Goal: Information Seeking & Learning: Learn about a topic

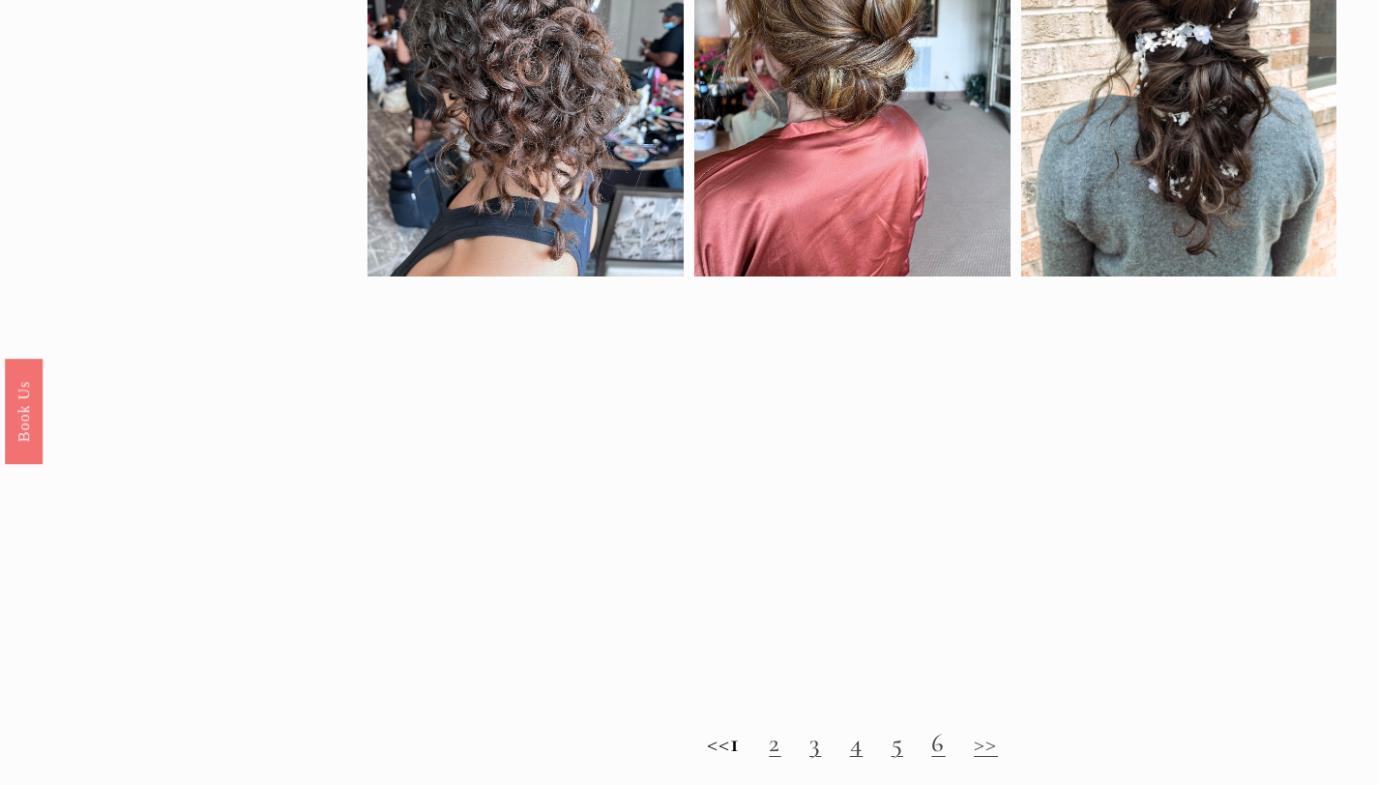
scroll to position [1334, 0]
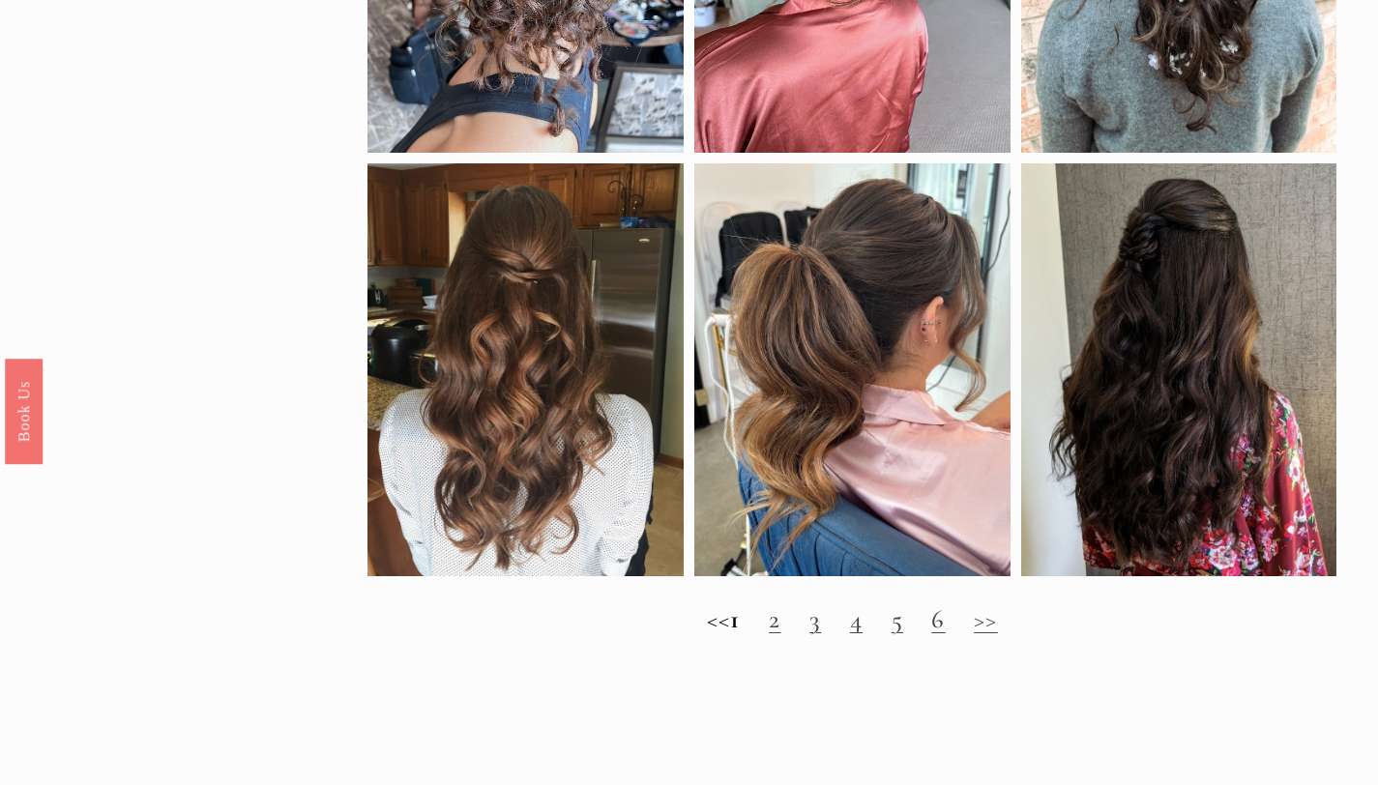
click at [781, 635] on link "2" at bounding box center [775, 620] width 12 height 32
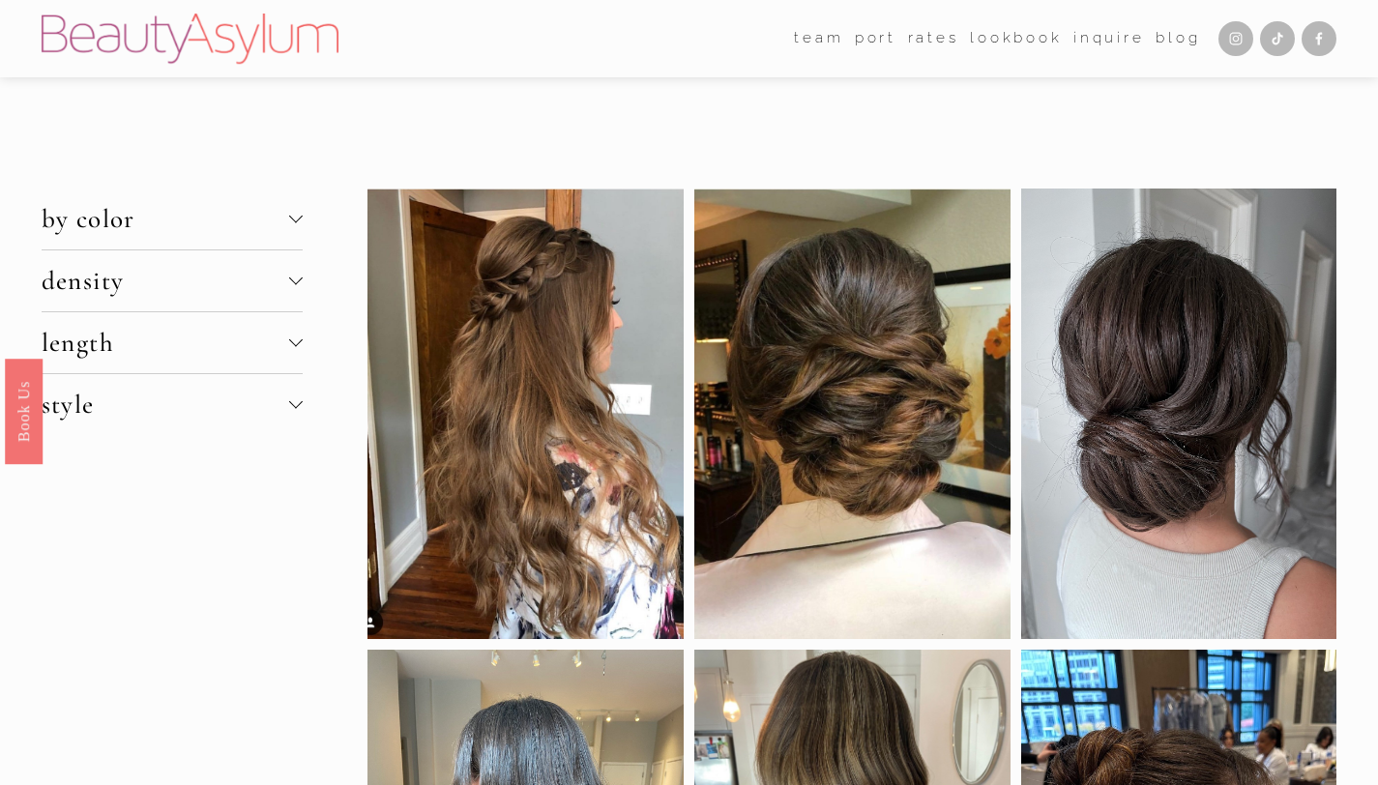
click at [295, 348] on div at bounding box center [296, 343] width 14 height 14
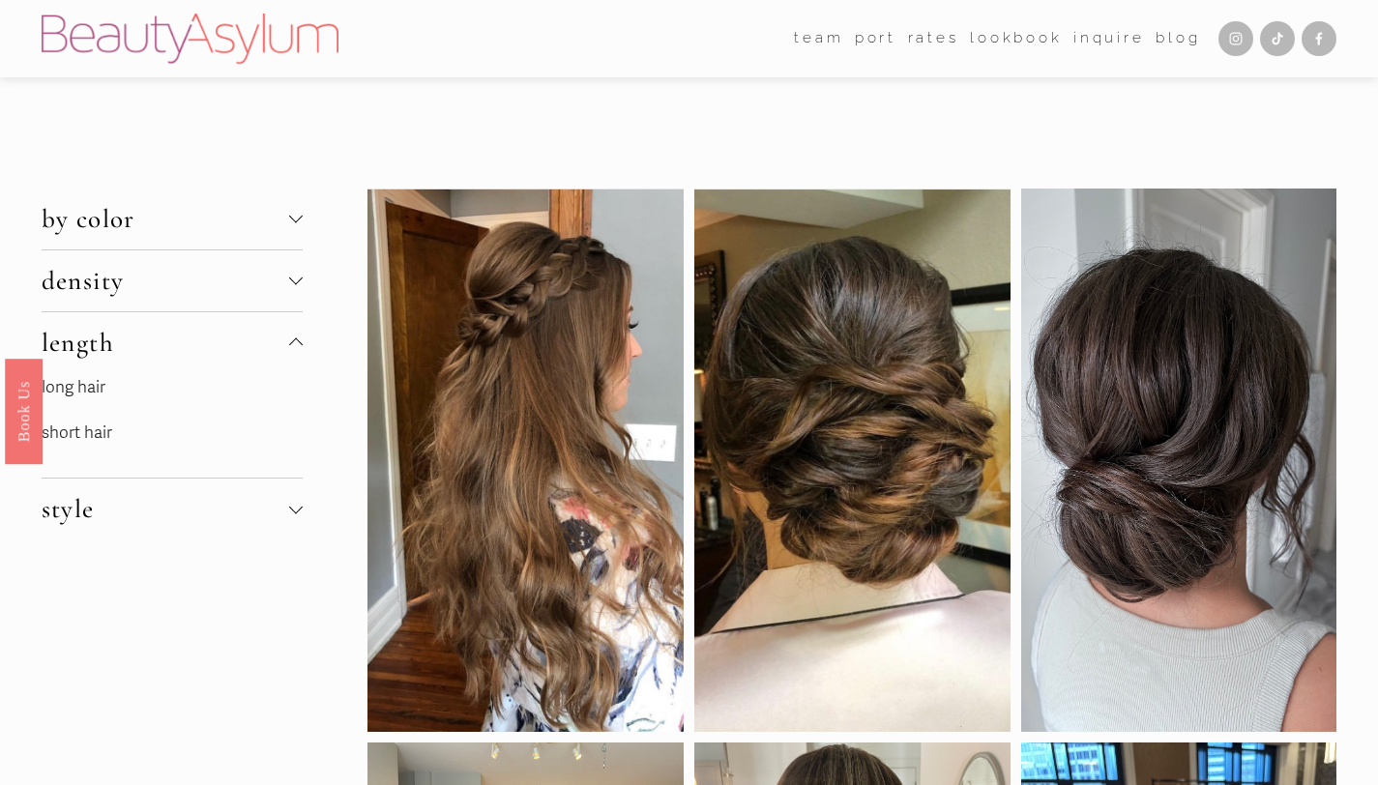
click at [293, 277] on div at bounding box center [296, 279] width 14 height 14
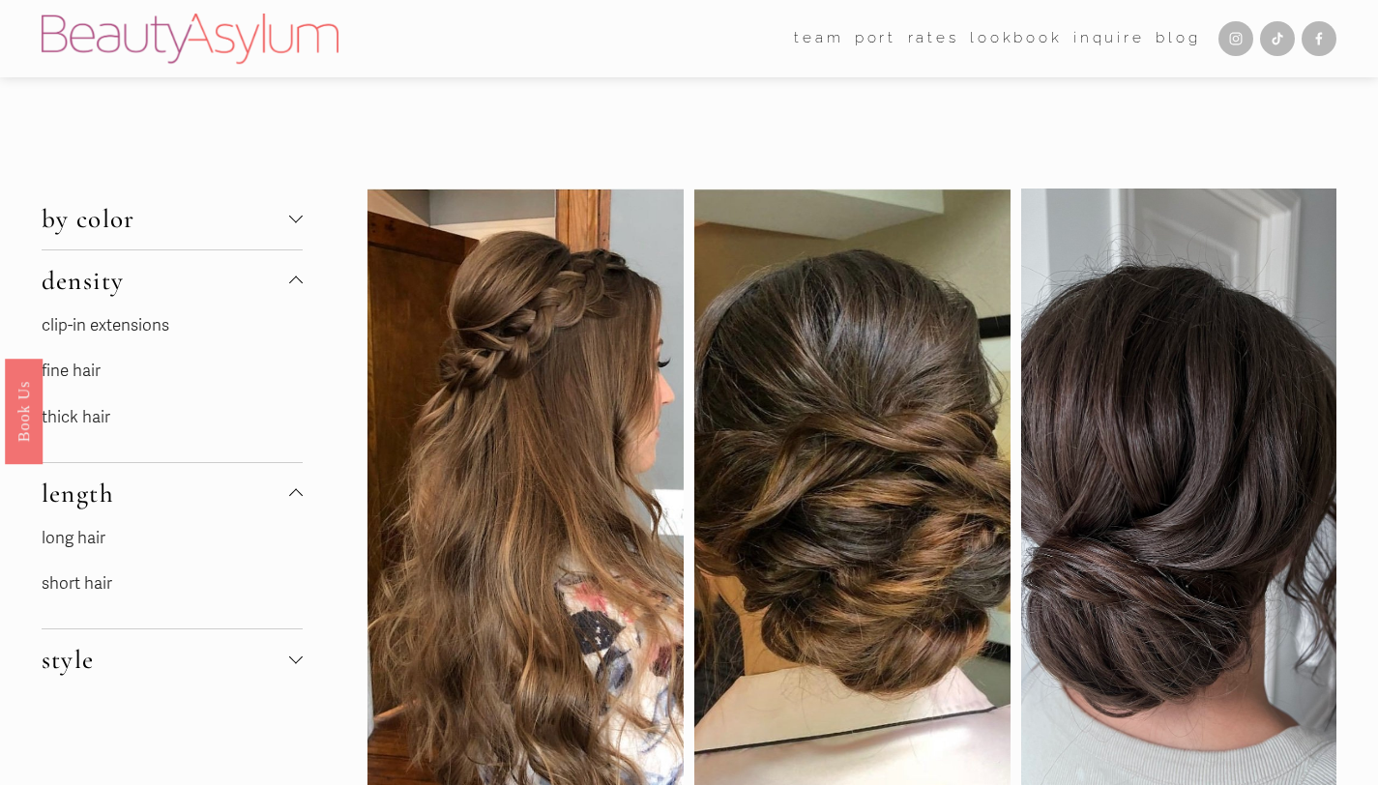
click at [81, 416] on link "thick hair" at bounding box center [76, 417] width 69 height 20
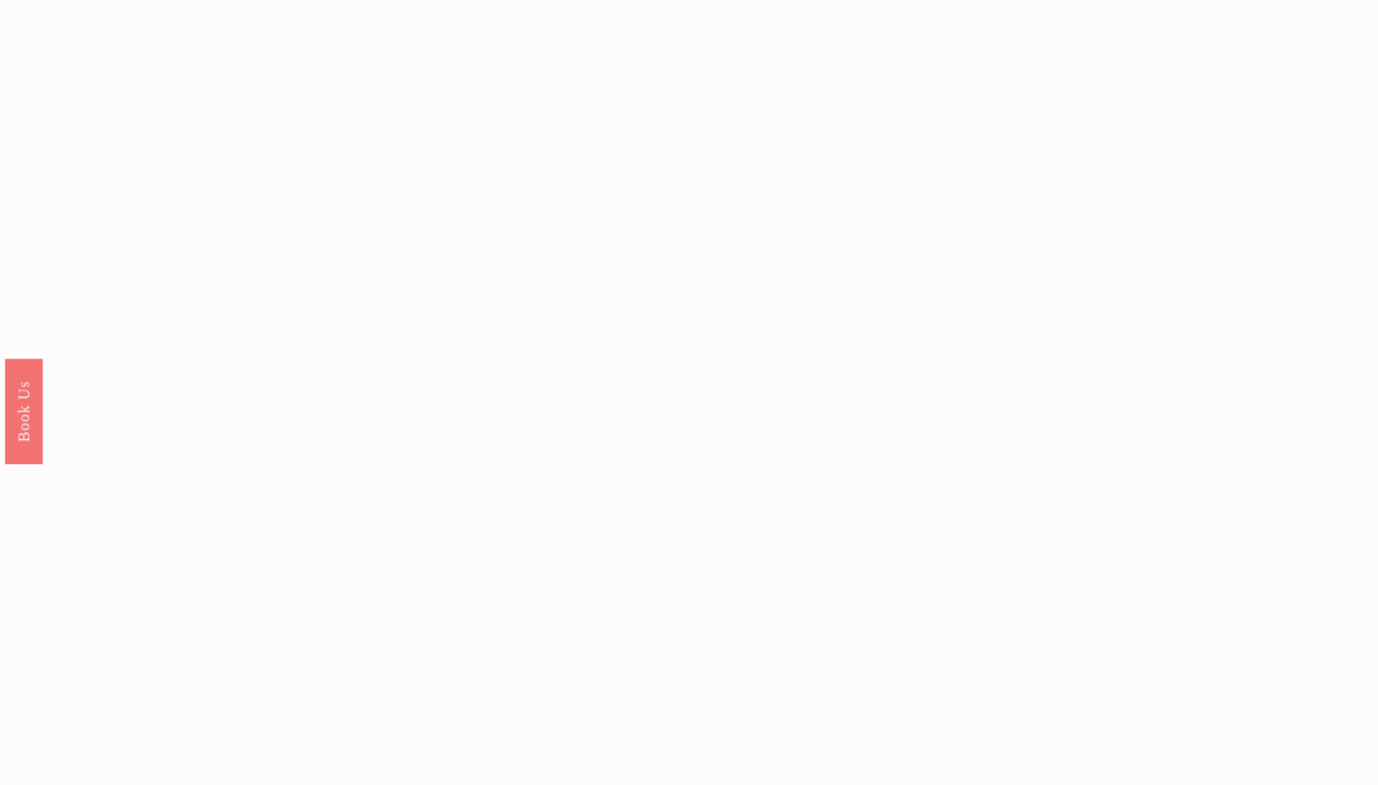
scroll to position [1668, 0]
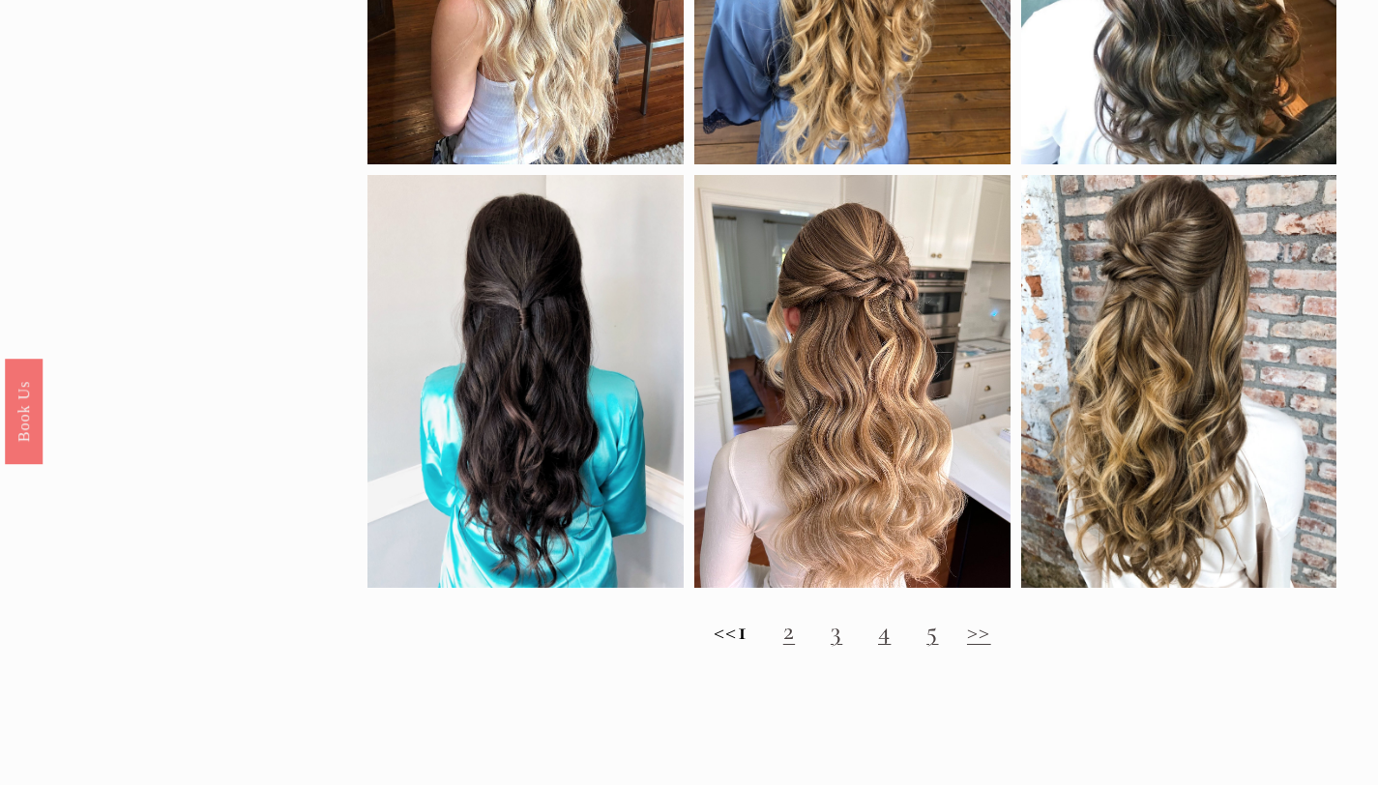
click at [810, 647] on h2 "<< 1 2 3 4 5 >>" at bounding box center [852, 631] width 969 height 31
click at [795, 647] on link "2" at bounding box center [789, 631] width 12 height 32
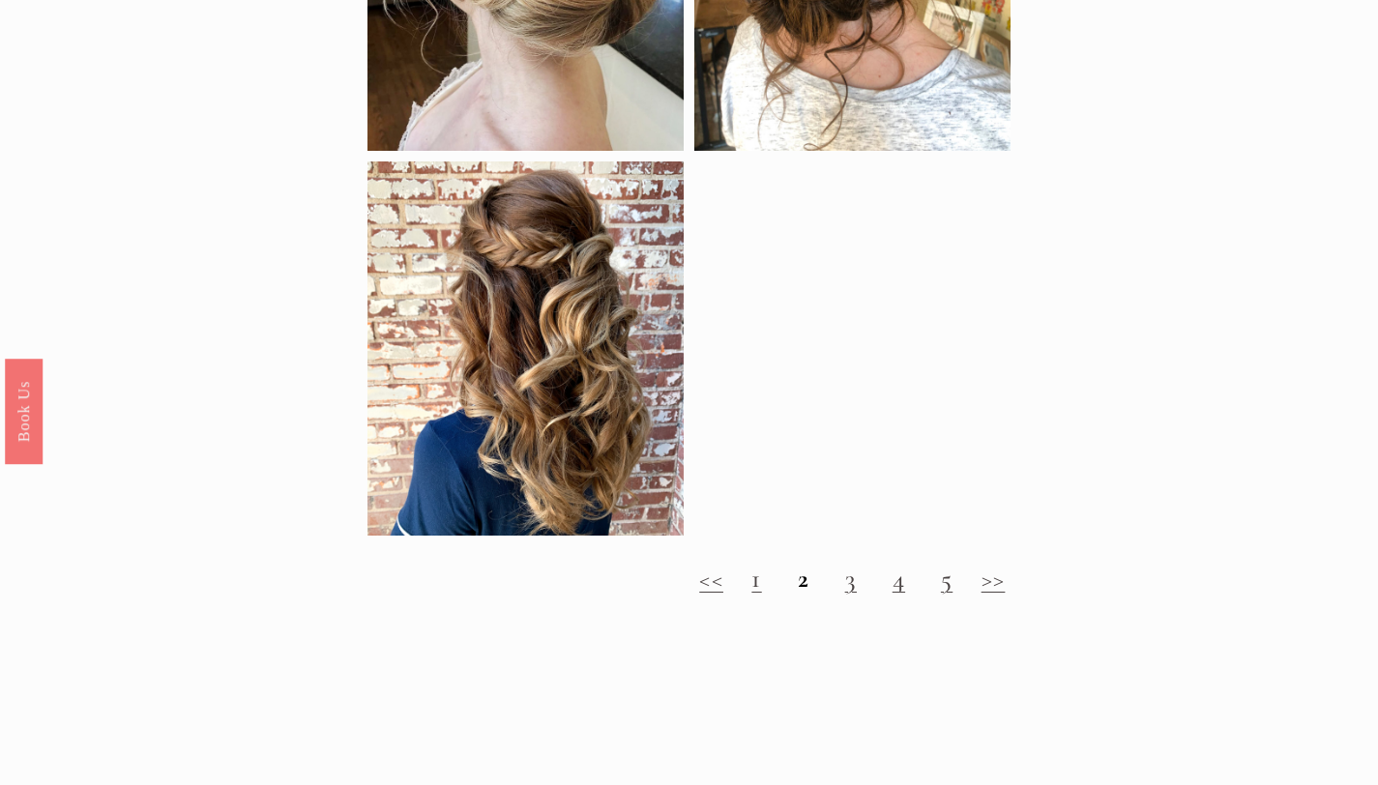
scroll to position [1722, 0]
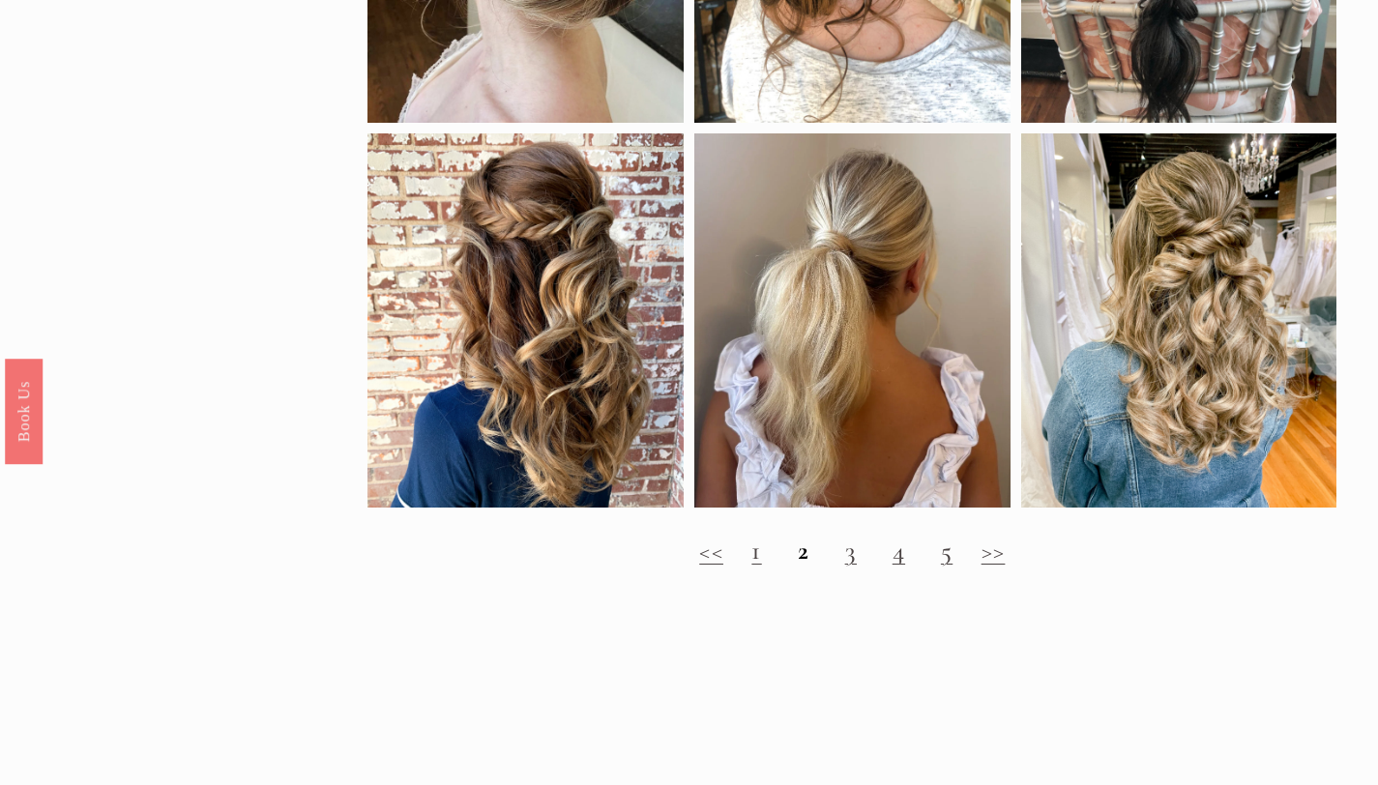
click at [848, 567] on link "3" at bounding box center [851, 551] width 12 height 32
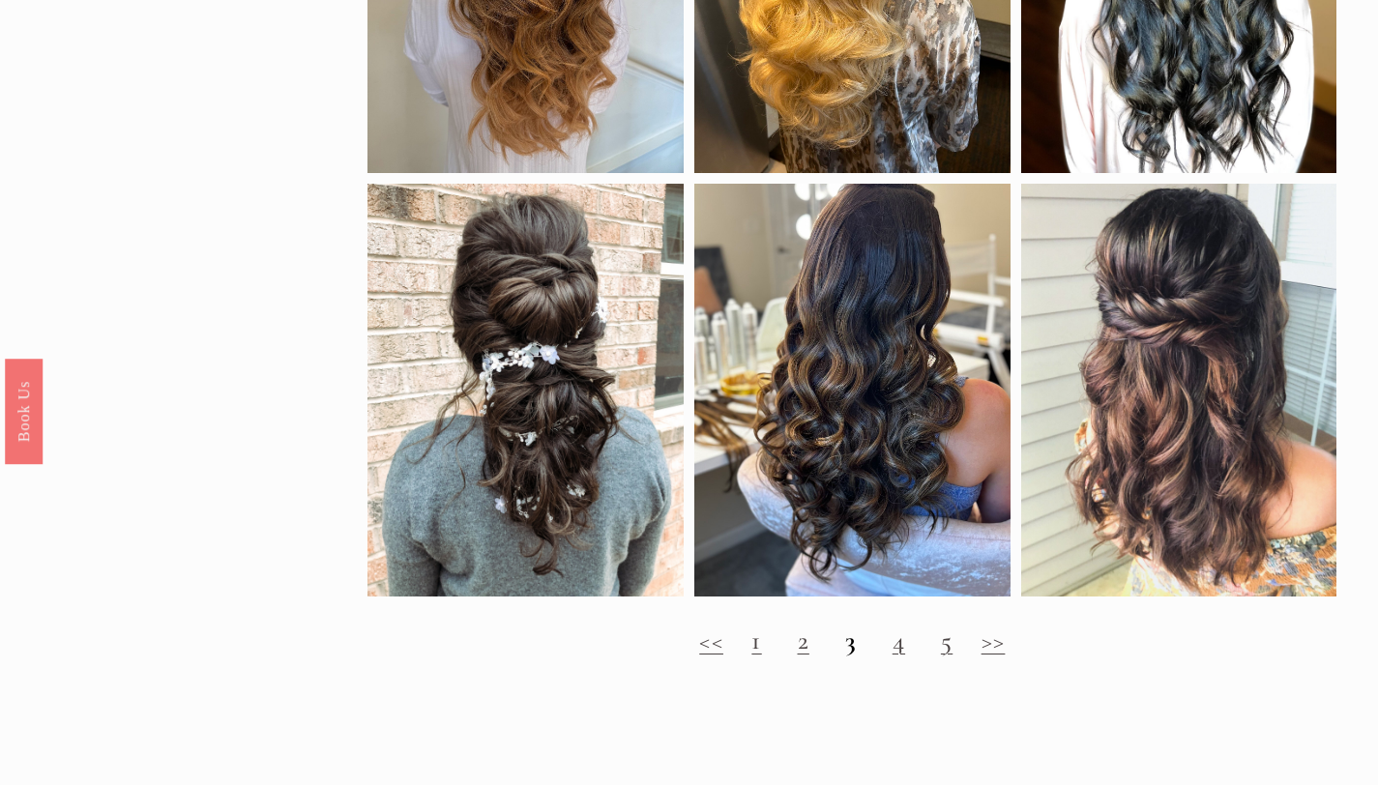
scroll to position [1563, 0]
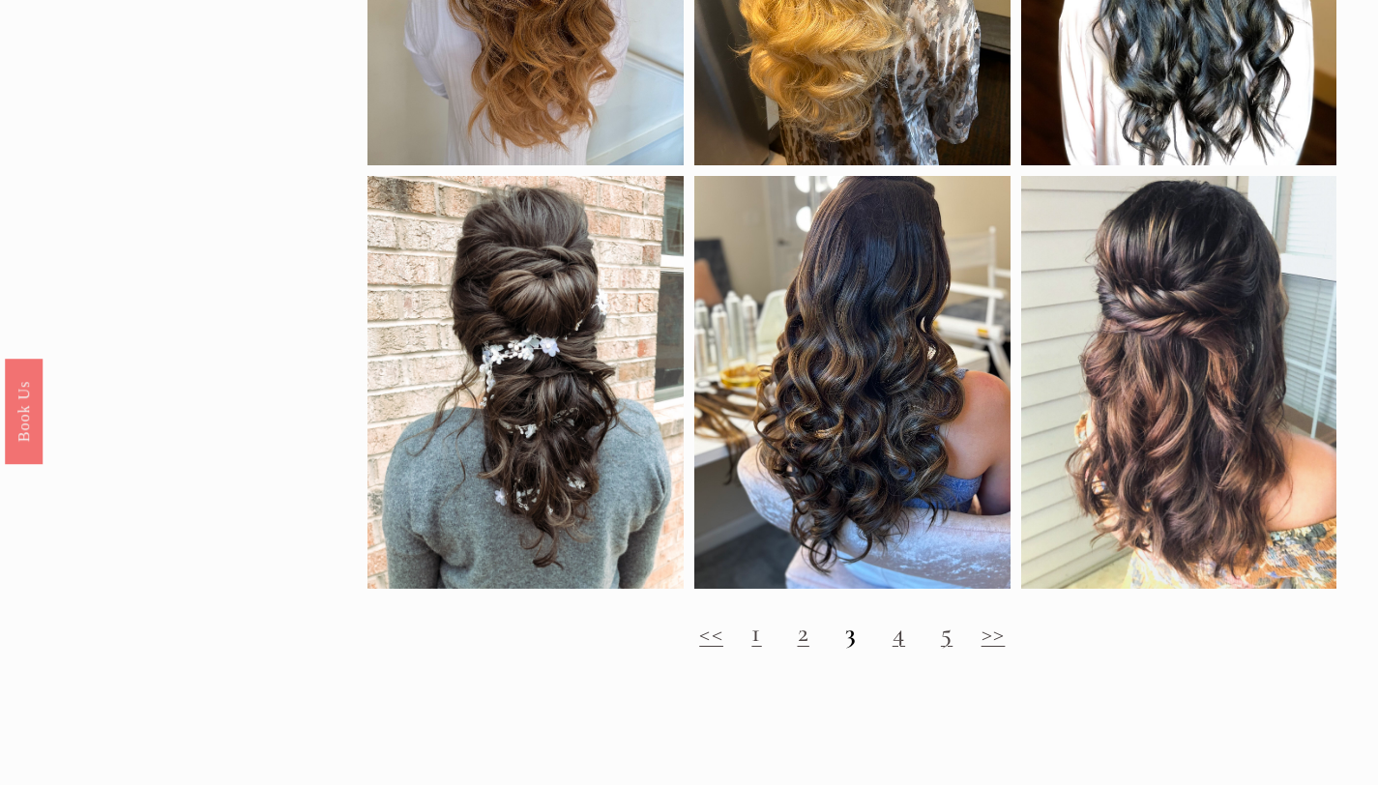
click at [898, 649] on link "4" at bounding box center [899, 633] width 13 height 32
